Goal: Transaction & Acquisition: Register for event/course

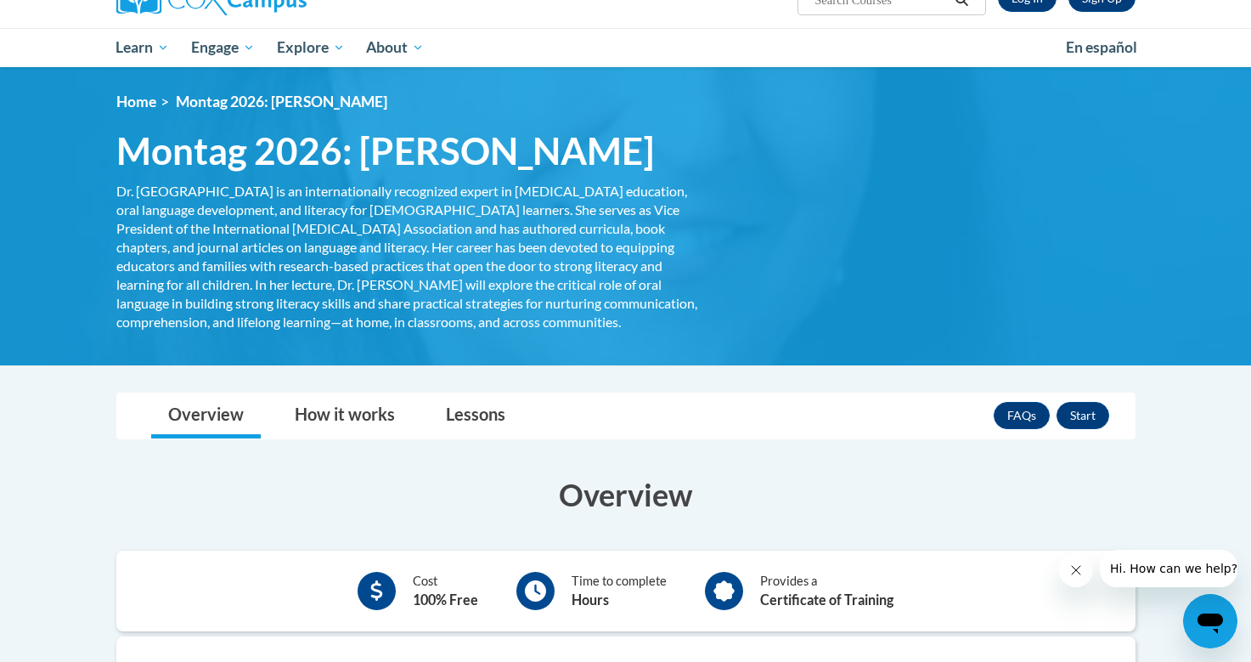
scroll to position [155, 0]
click at [390, 438] on link "How it works" at bounding box center [345, 415] width 134 height 45
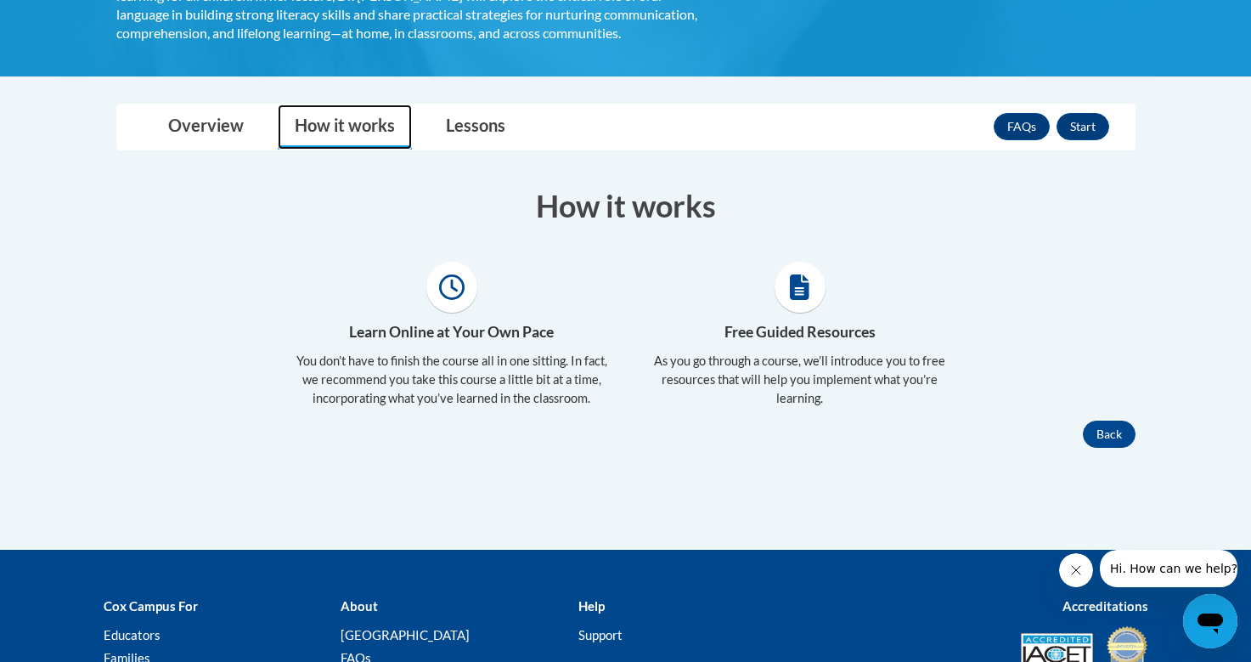
scroll to position [443, 0]
click at [821, 343] on h4 "Free Guided Resources" at bounding box center [800, 332] width 323 height 22
click at [822, 408] on p "As you go through a course, we’ll introduce you to free resources that will hel…" at bounding box center [800, 380] width 323 height 56
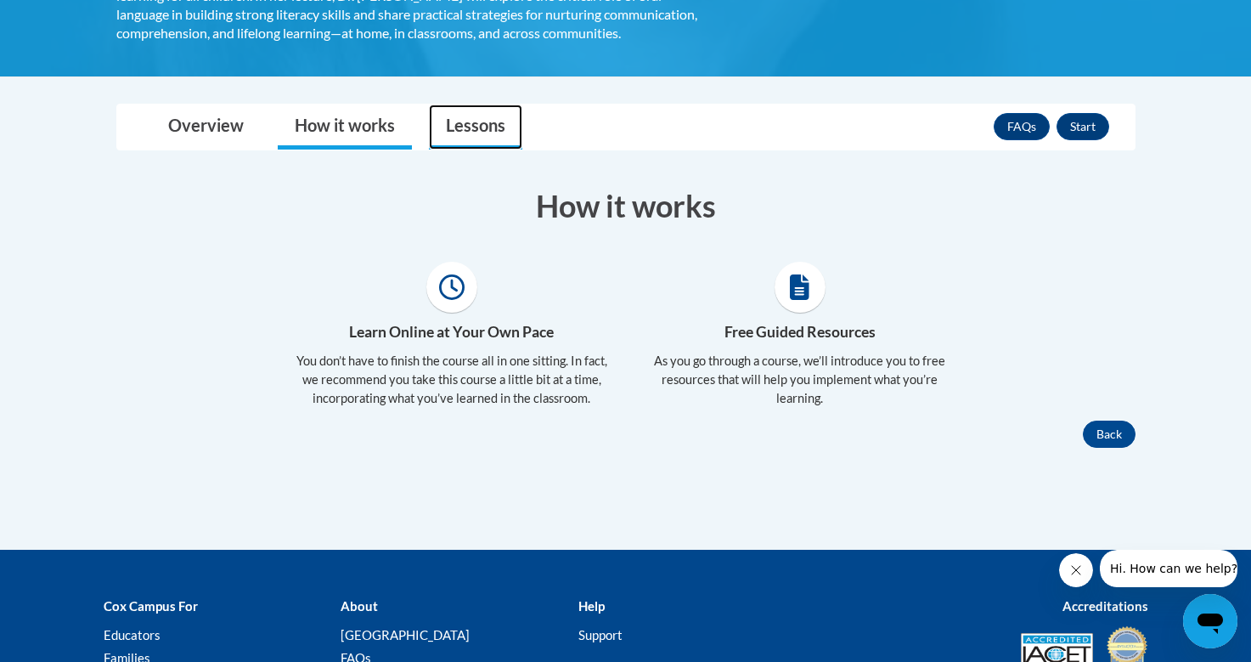
click at [499, 150] on link "Lessons" at bounding box center [475, 126] width 93 height 45
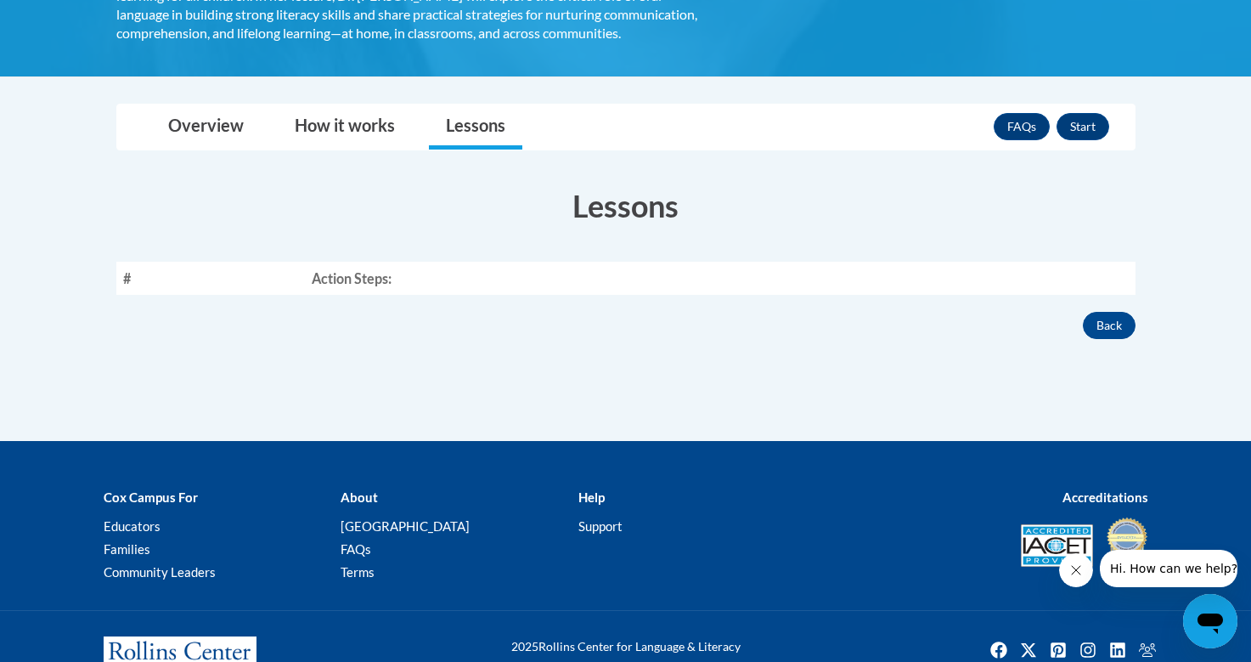
click at [472, 295] on th "Action Steps:" at bounding box center [720, 278] width 831 height 33
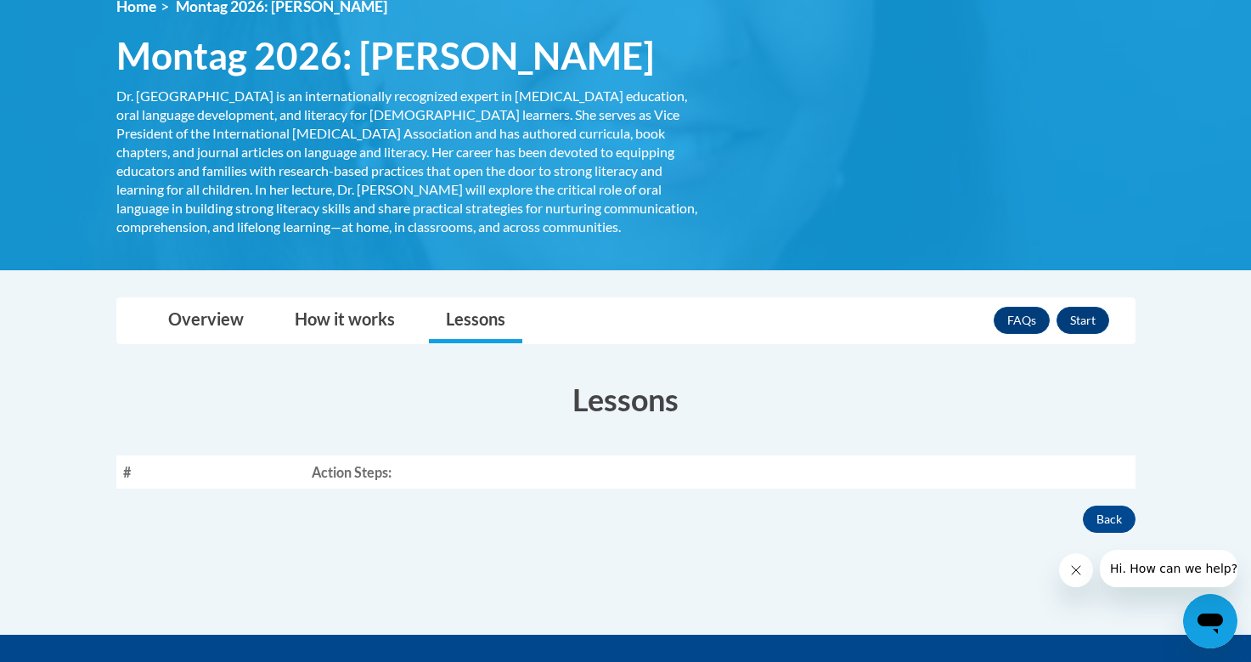
scroll to position [246, 0]
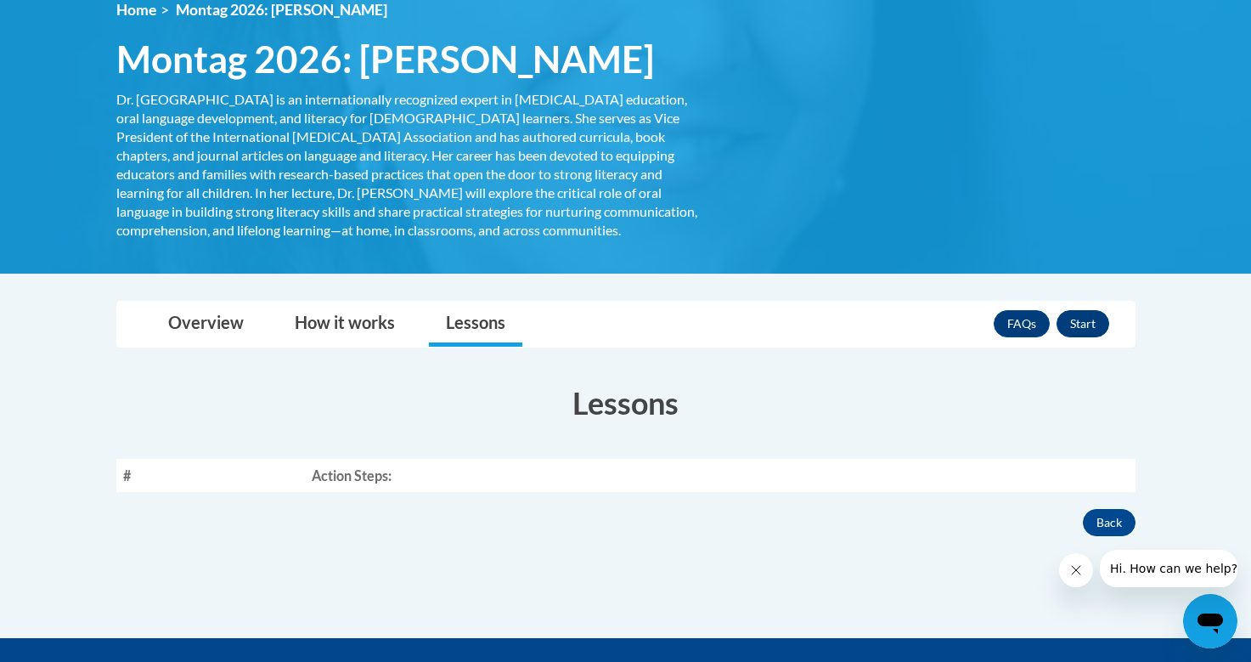
click at [1070, 337] on button "Start" at bounding box center [1083, 323] width 53 height 27
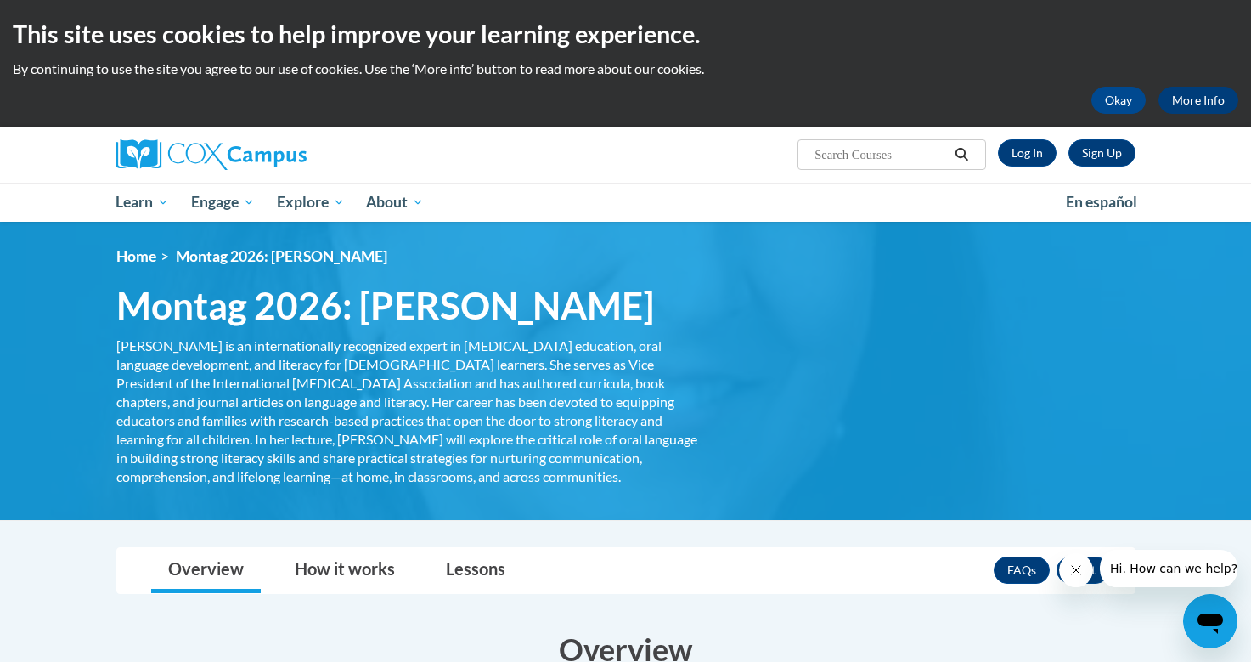
click at [1183, 104] on link "More Info" at bounding box center [1199, 100] width 80 height 27
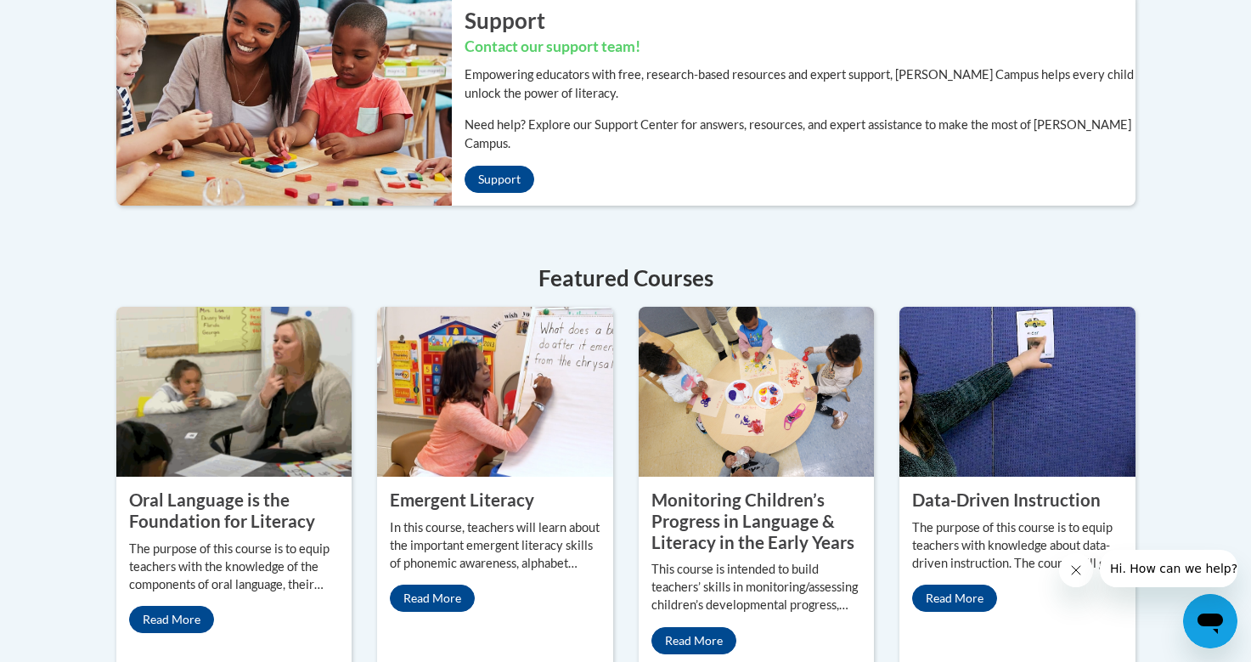
scroll to position [421, 0]
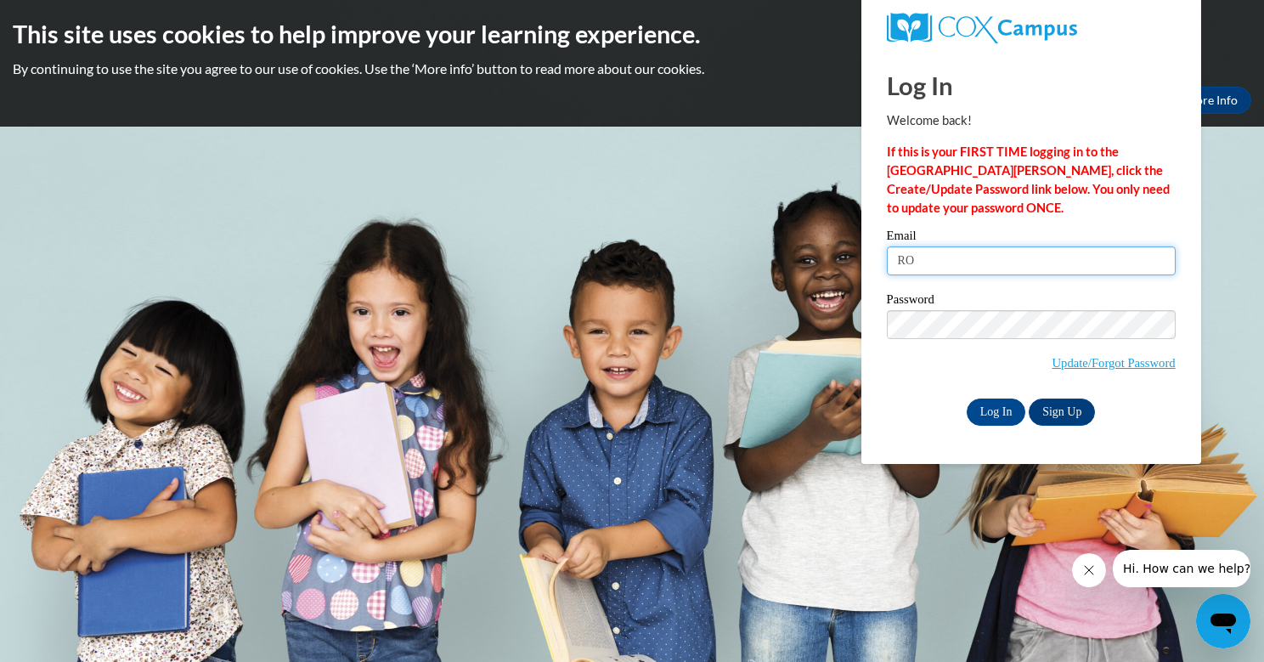
type input "R"
type input "rodriguez_young@yahoo.com"
click at [1064, 421] on link "Sign Up" at bounding box center [1062, 411] width 66 height 27
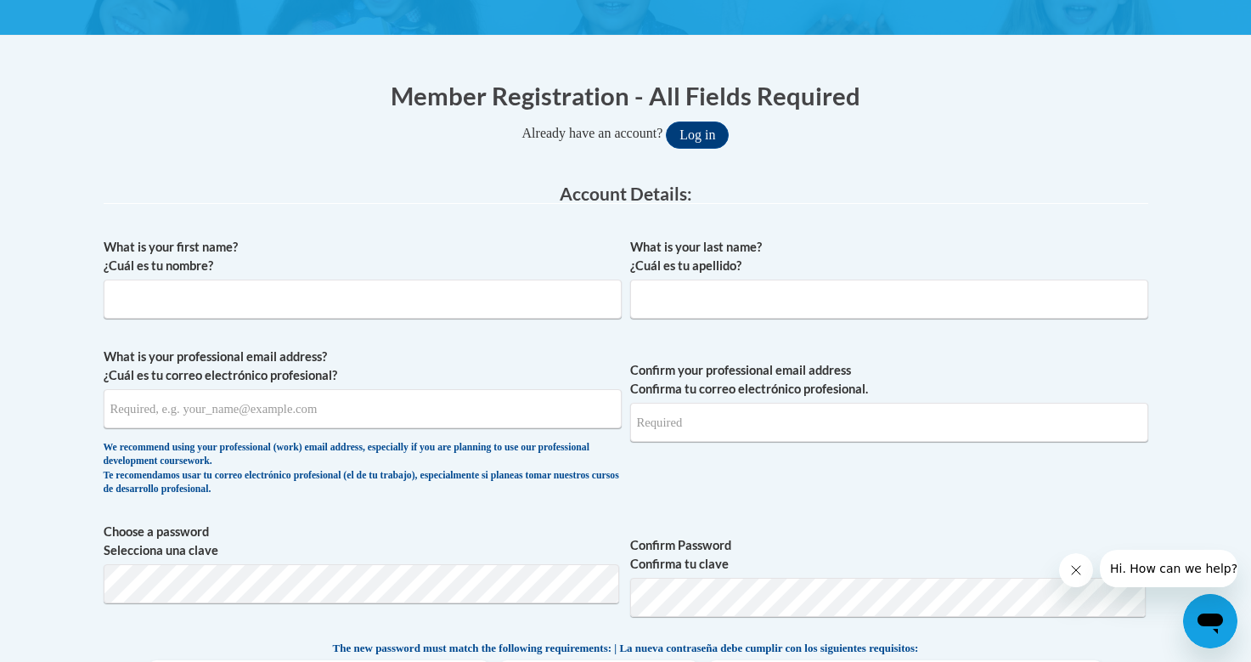
scroll to position [302, 0]
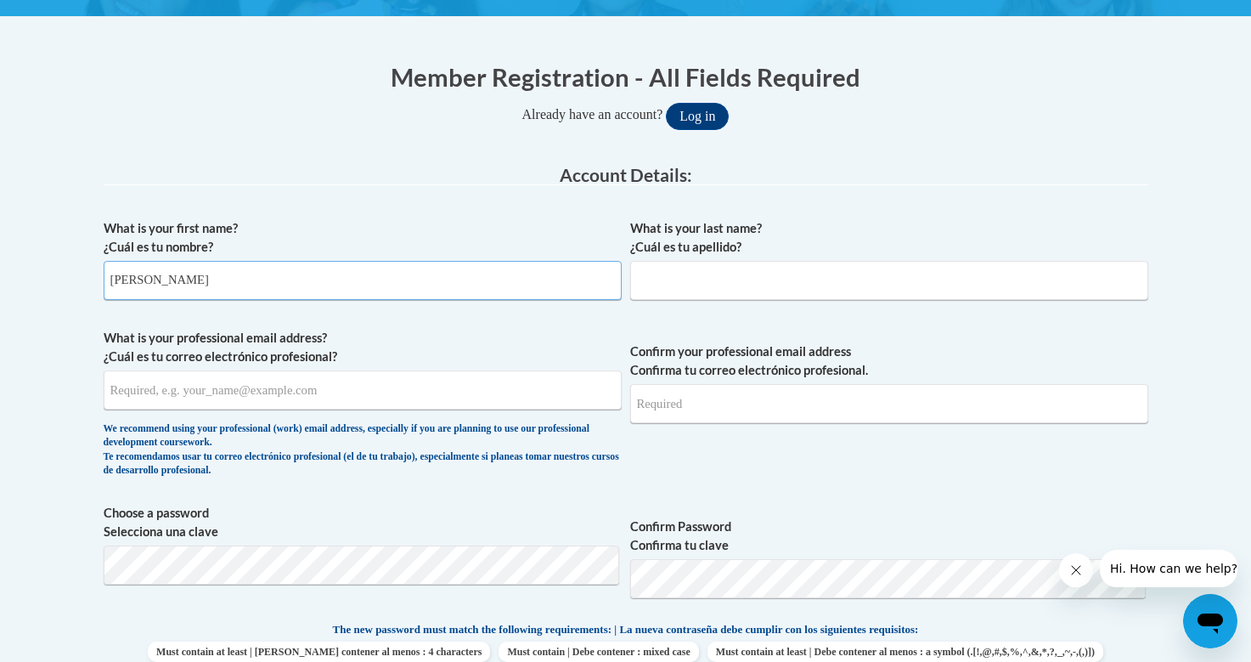
type input "[PERSON_NAME]"
click at [741, 438] on span "Confirm your professional email address Confirma tu correo electrónico profesio…" at bounding box center [889, 407] width 518 height 157
click at [556, 339] on label "What is your professional email address? ¿Cuál es tu correo electrónico profesi…" at bounding box center [363, 347] width 518 height 37
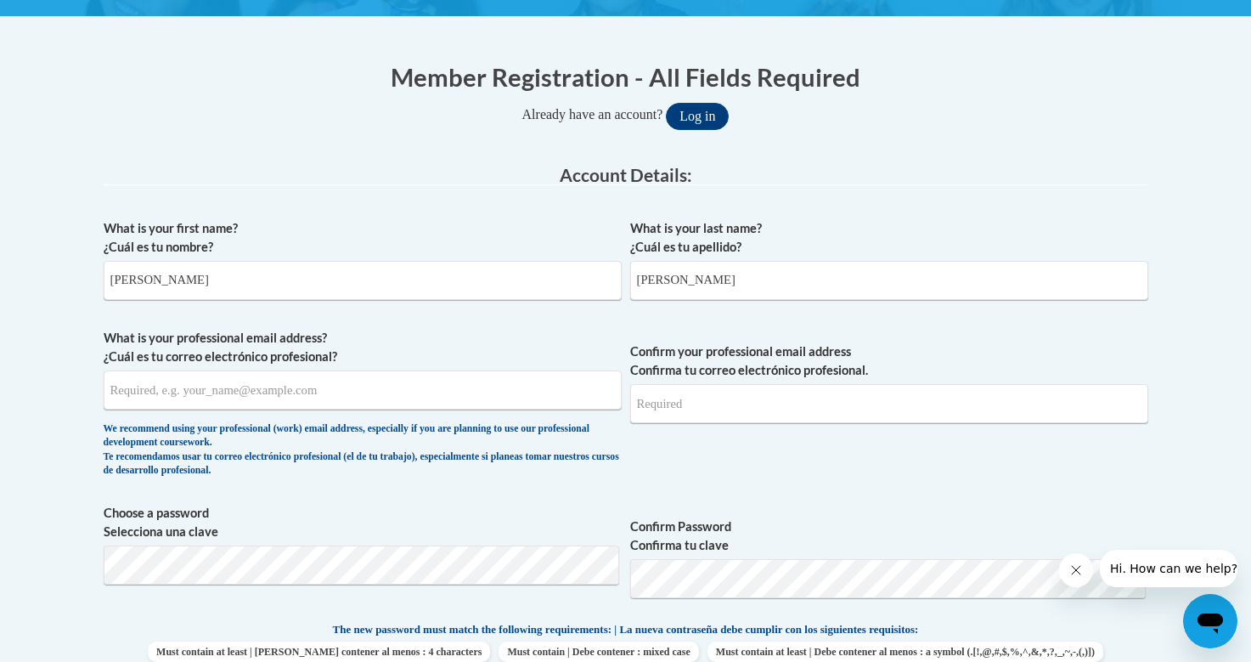
click at [556, 370] on input "What is your professional email address? ¿Cuál es tu correo electrónico profesi…" at bounding box center [363, 389] width 518 height 39
click at [471, 349] on label "What is your professional email address? ¿Cuál es tu correo electrónico profesi…" at bounding box center [363, 347] width 518 height 37
click at [471, 370] on input "What is your professional email address? ¿Cuál es tu correo electrónico profesi…" at bounding box center [363, 389] width 518 height 39
click at [481, 179] on legend "Account Details:" at bounding box center [626, 176] width 1045 height 20
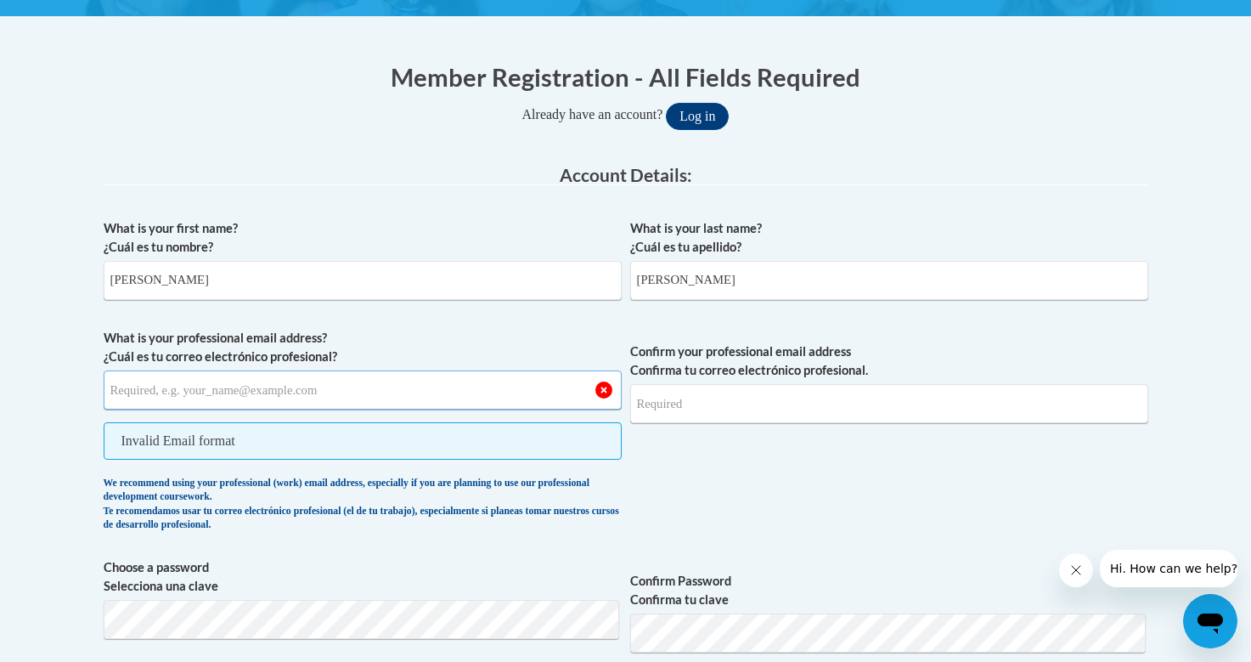
click at [347, 389] on input "What is your professional email address? ¿Cuál es tu correo electrónico profesi…" at bounding box center [363, 389] width 518 height 39
type input "[PERSON_NAME][EMAIL_ADDRESS][PERSON_NAME][DOMAIN_NAME]"
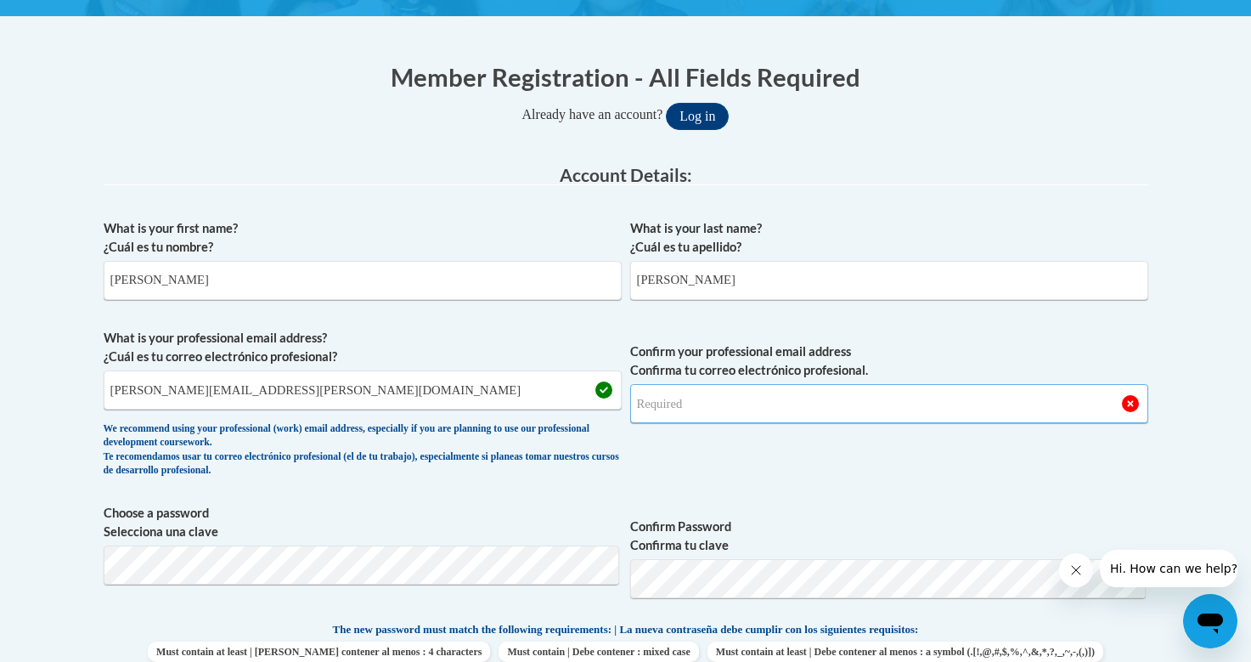
click at [714, 414] on input "Confirm your professional email address Confirma tu correo electrónico profesio…" at bounding box center [889, 403] width 518 height 39
type input "[PERSON_NAME][EMAIL_ADDRESS][PERSON_NAME][DOMAIN_NAME]"
click at [327, 561] on div "What is your first name? ¿Cuál es tu nombre? [PERSON_NAME] What is your last na…" at bounding box center [626, 598] width 1045 height 775
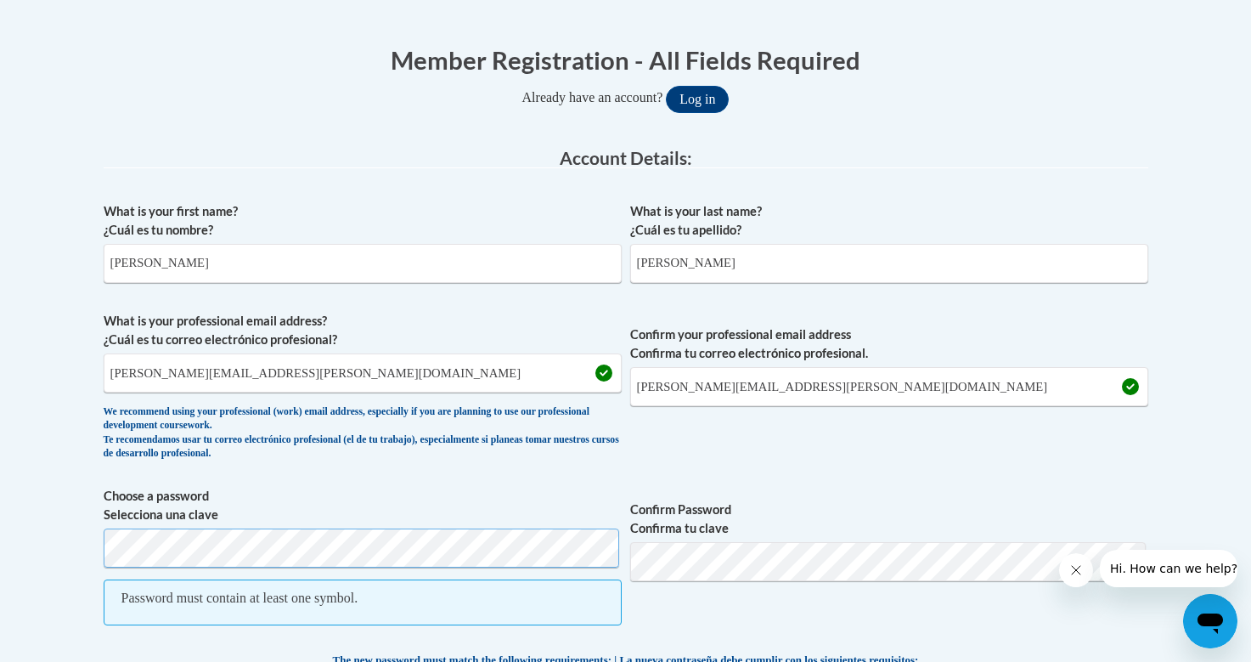
scroll to position [437, 0]
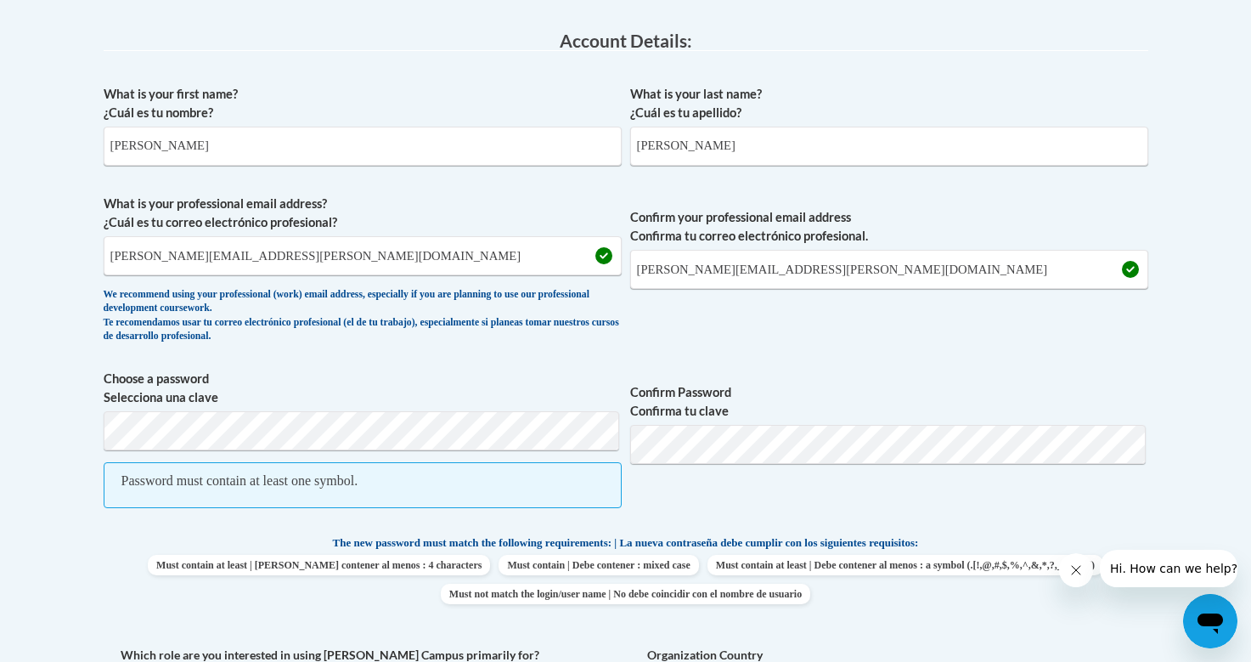
click at [129, 524] on span "Choose a password Selecciona una clave Password must contain at least one symbo…" at bounding box center [363, 448] width 518 height 156
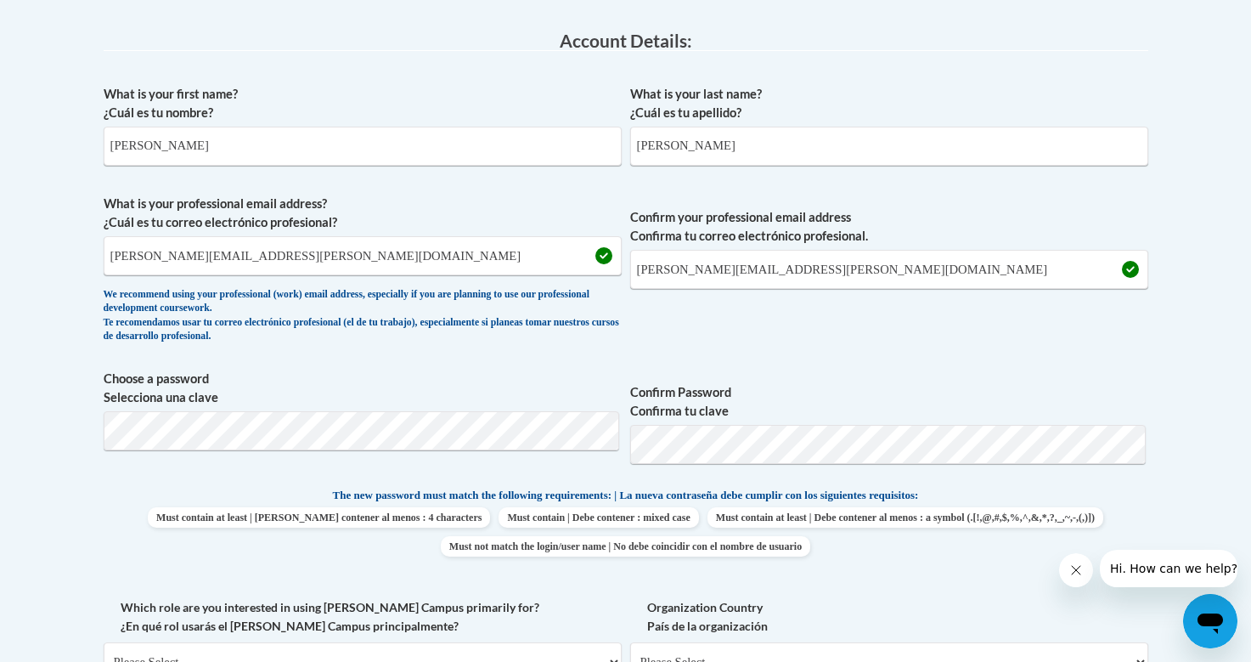
click at [977, 385] on label "Confirm Password Confirma tu clave" at bounding box center [889, 401] width 518 height 37
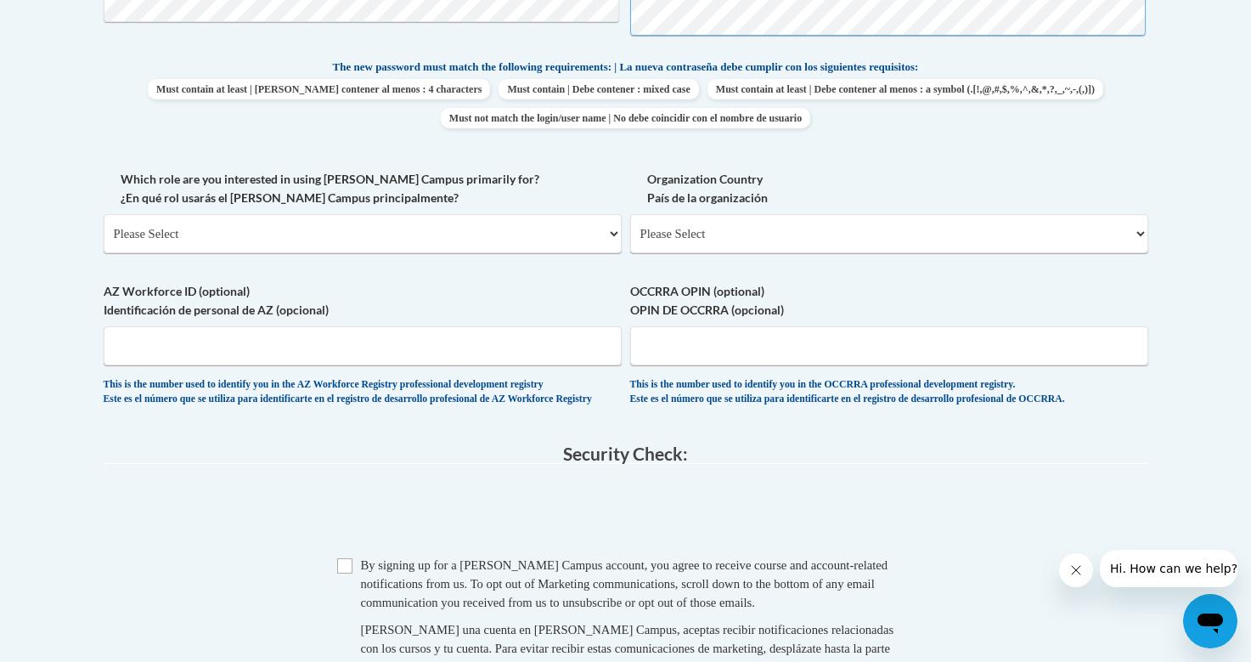
scroll to position [876, 0]
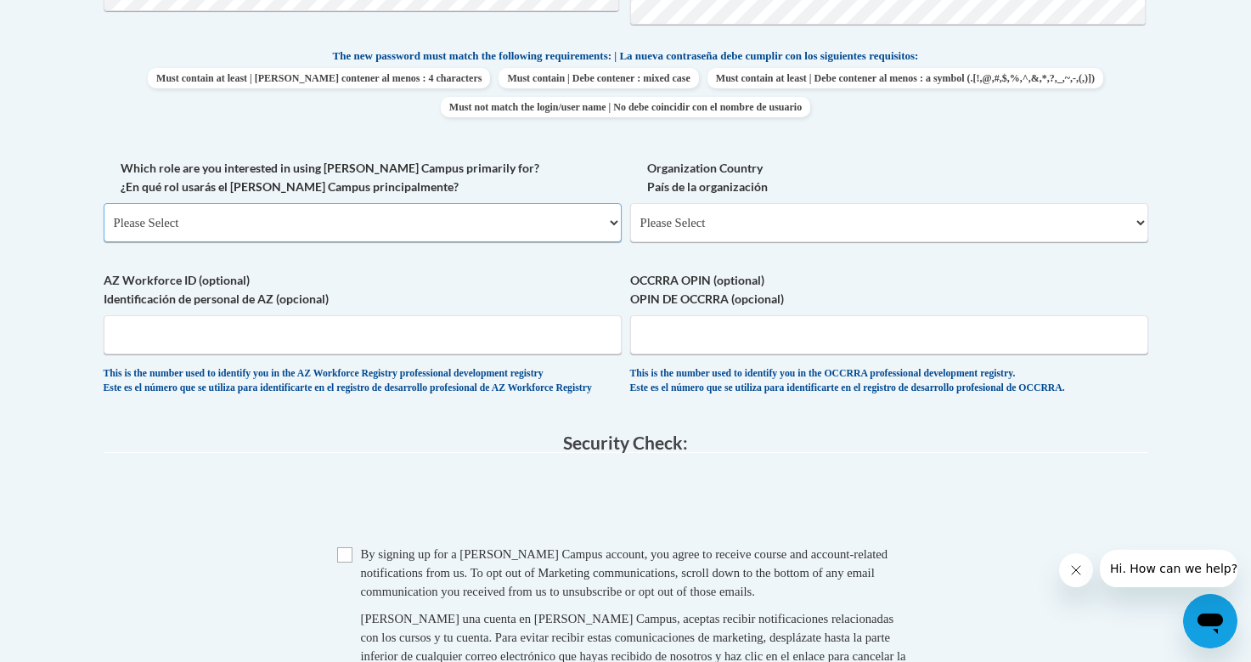
select select "fbf2d438-af2f-41f8-98f1-81c410e29de3"
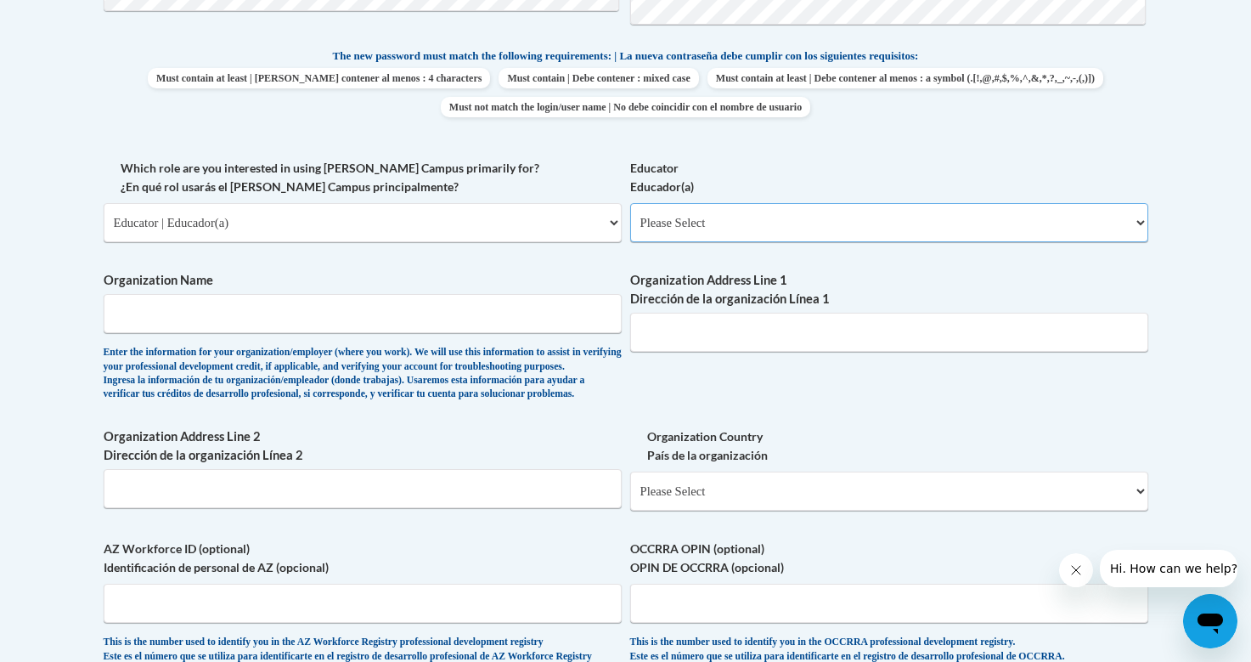
select select "5455f13f-8aeb-4200-a53b-f3dbe28286cf"
type input "S"
